Goal: Find specific page/section: Find specific page/section

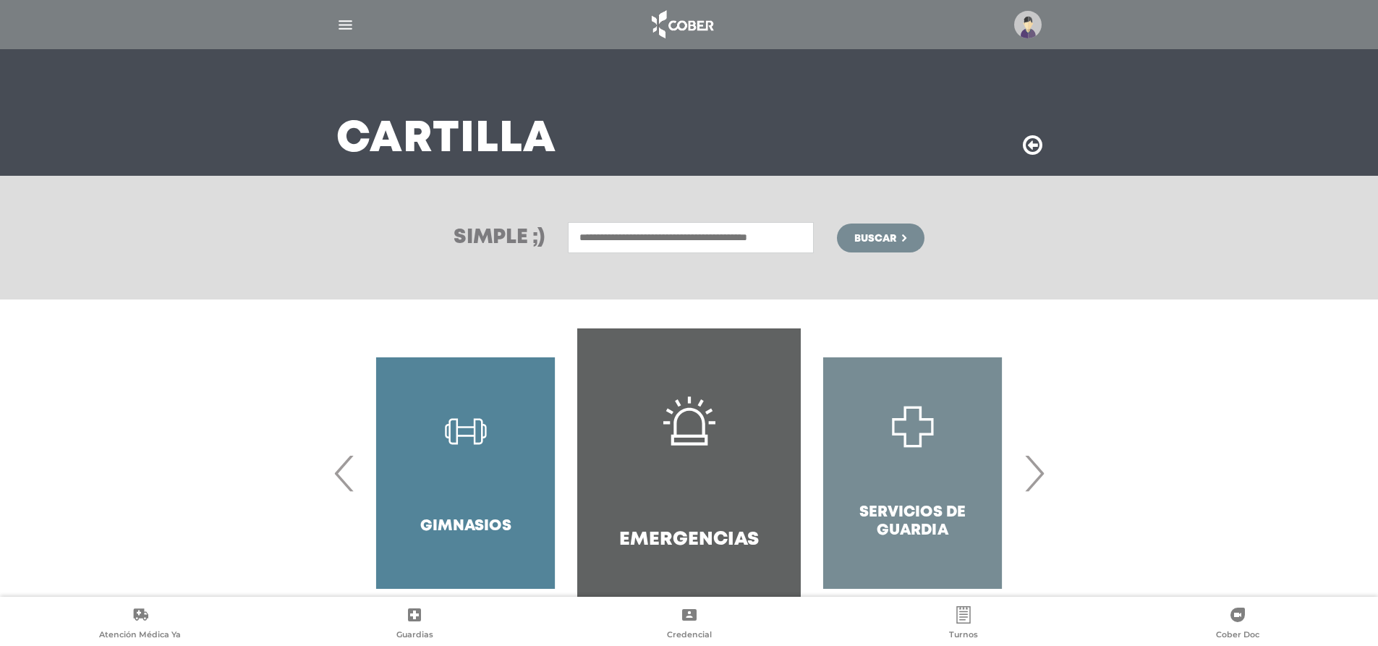
scroll to position [97, 0]
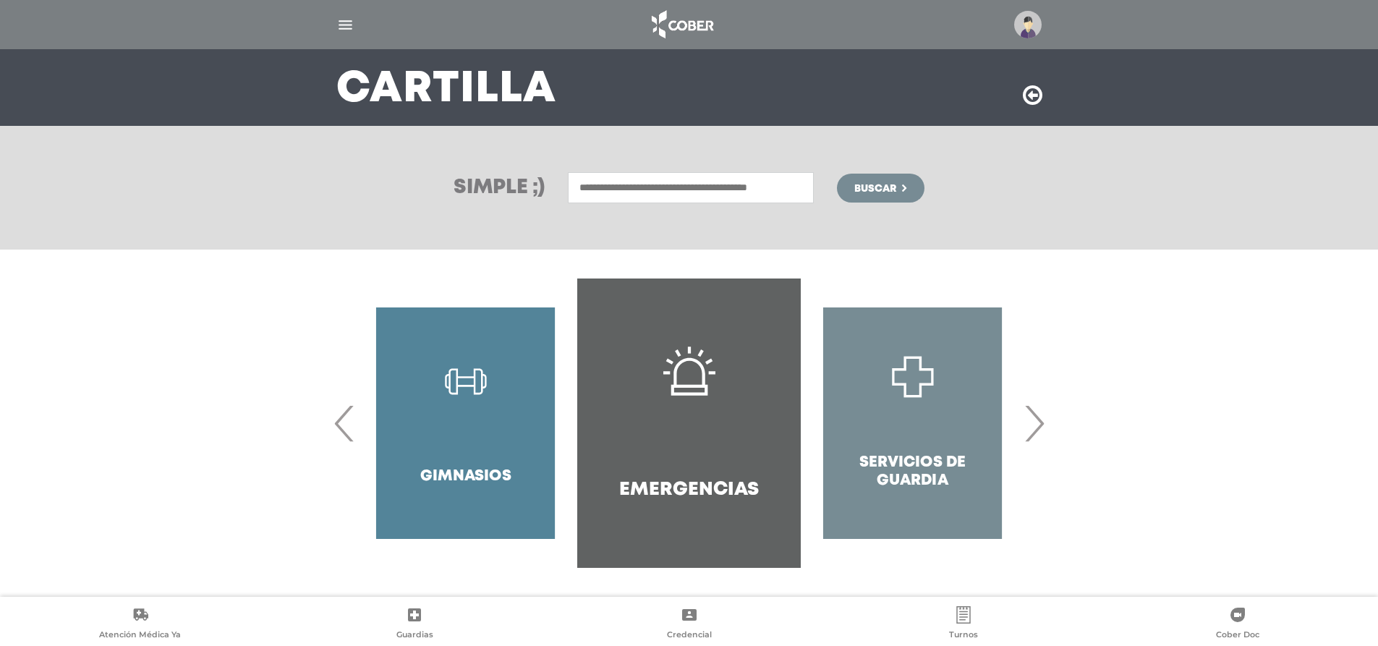
click at [645, 185] on input "text" at bounding box center [691, 187] width 246 height 31
type input "**********"
click at [889, 190] on span "Buscar" at bounding box center [876, 189] width 42 height 10
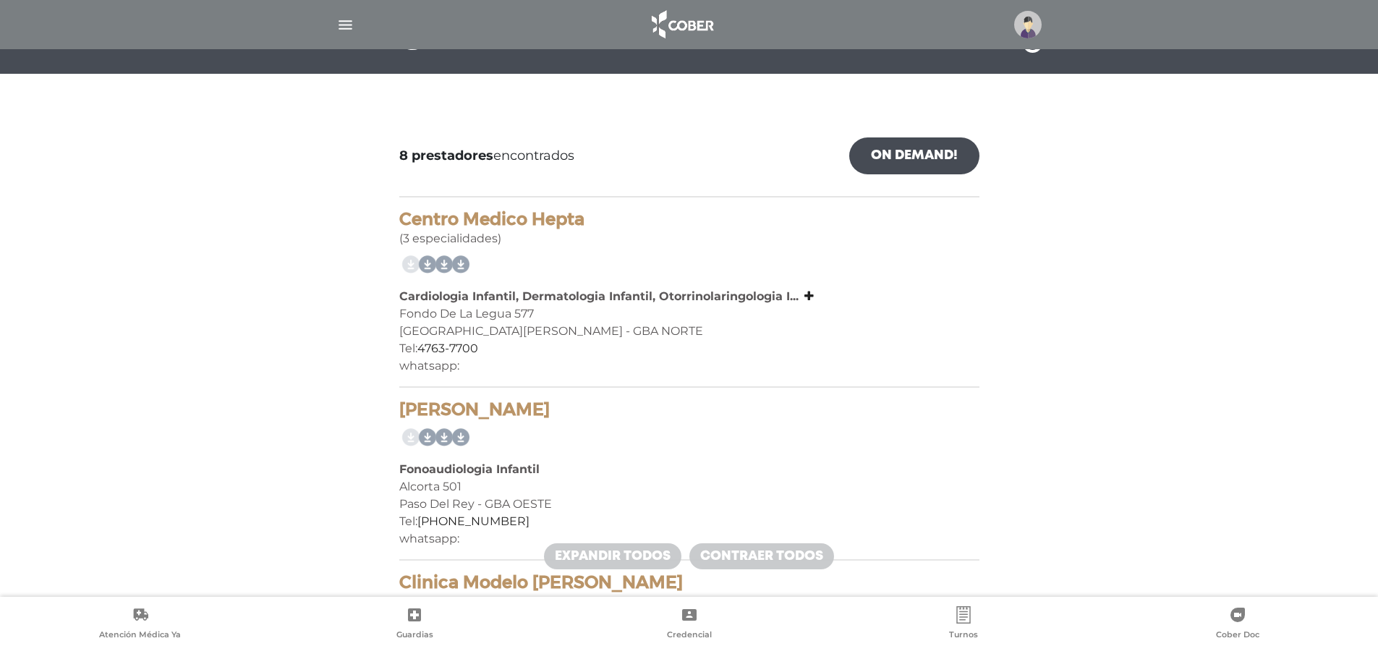
scroll to position [148, 0]
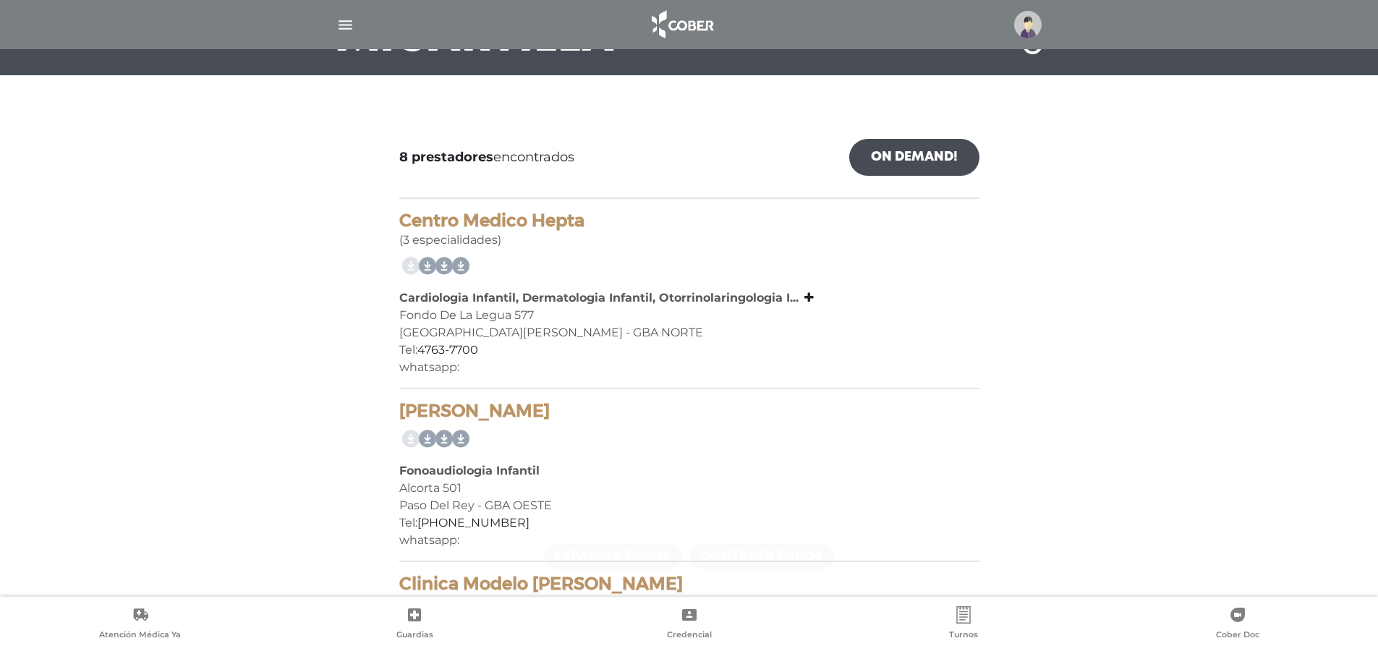
click at [888, 170] on link "On Demand!" at bounding box center [914, 157] width 130 height 37
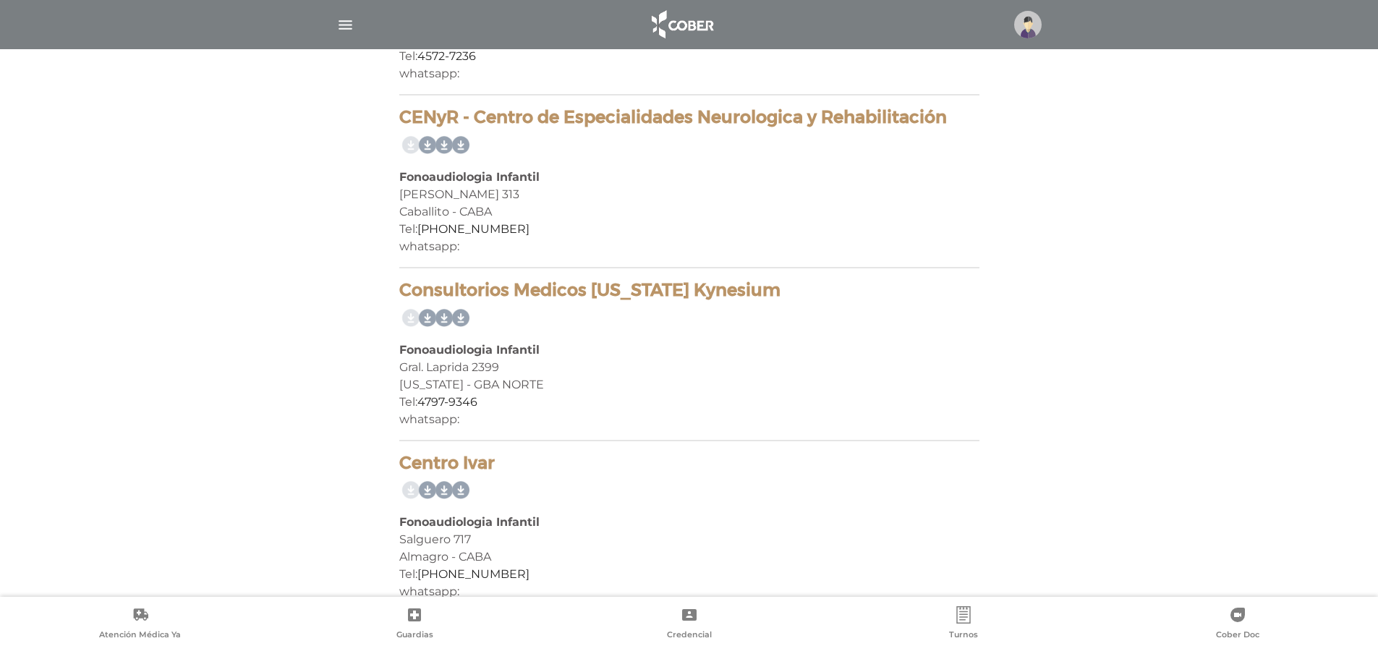
scroll to position [1161, 0]
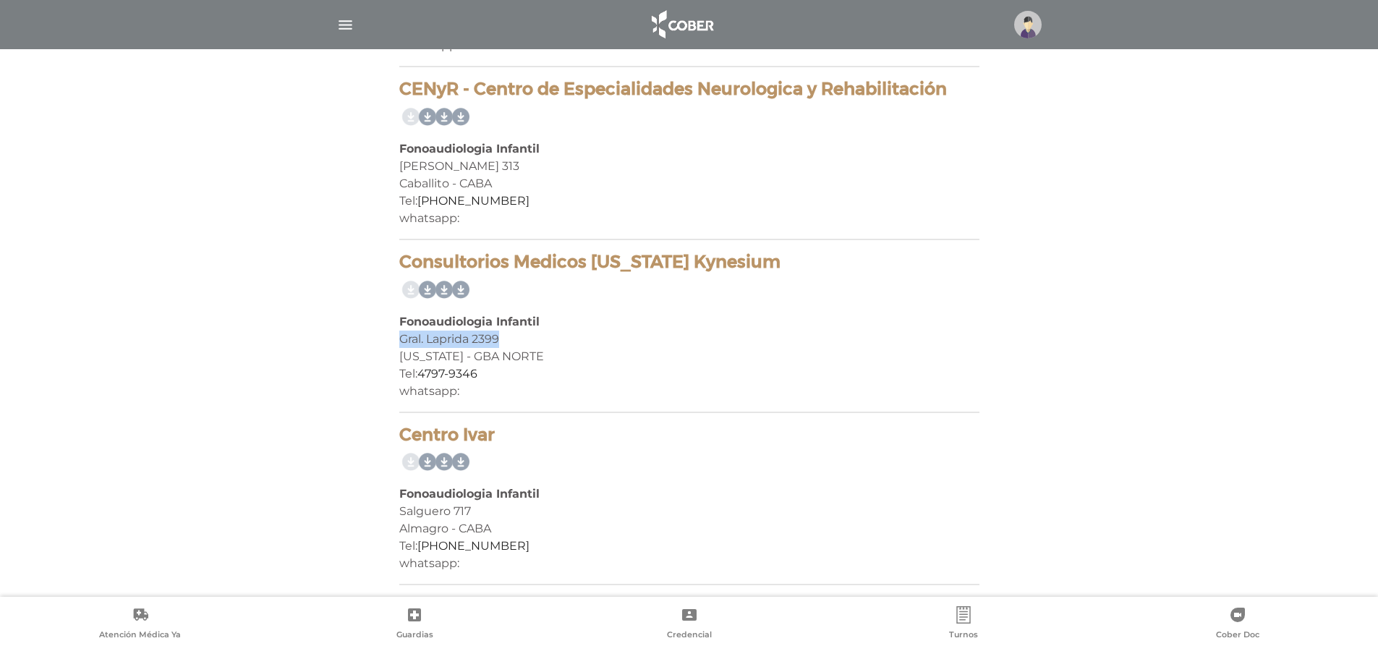
drag, startPoint x: 398, startPoint y: 339, endPoint x: 512, endPoint y: 343, distance: 114.4
copy div "Gral. Laprida 2399"
